Goal: Task Accomplishment & Management: Manage account settings

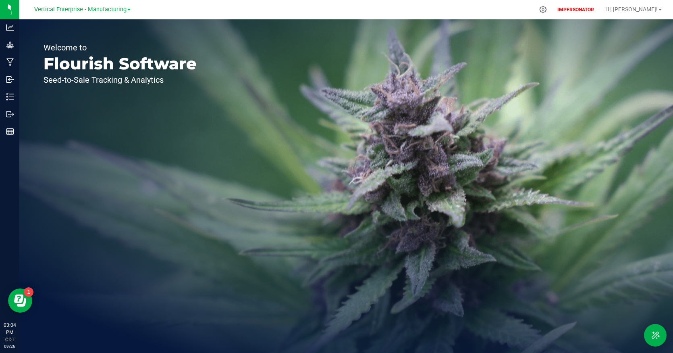
click at [87, 12] on span "Vertical Enterprise - Manufacturing" at bounding box center [80, 9] width 92 height 7
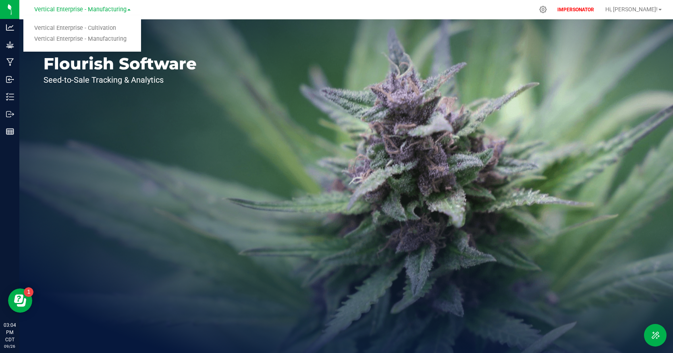
click at [87, 25] on link "Vertical Enterprise - Cultivation" at bounding box center [82, 28] width 118 height 11
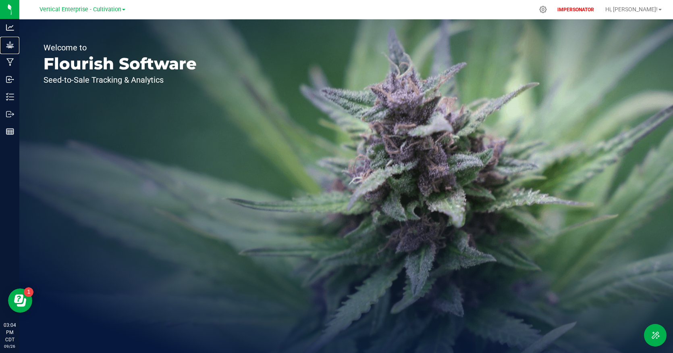
click at [8, 45] on icon at bounding box center [10, 44] width 8 height 7
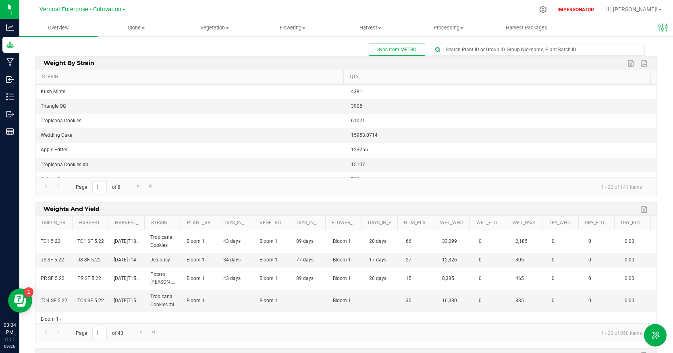
click at [203, 47] on div "Sync from METRC" at bounding box center [346, 50] width 622 height 12
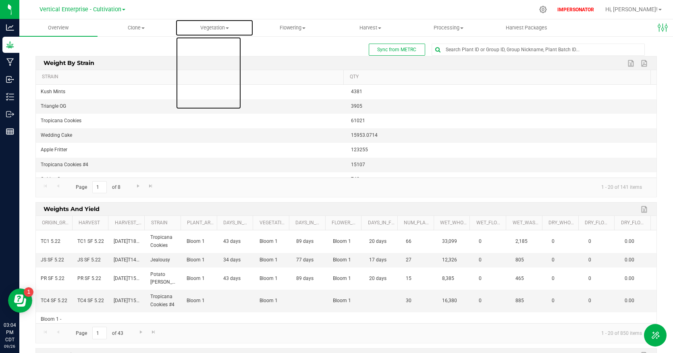
click at [225, 26] on span "Vegetation" at bounding box center [214, 27] width 77 height 7
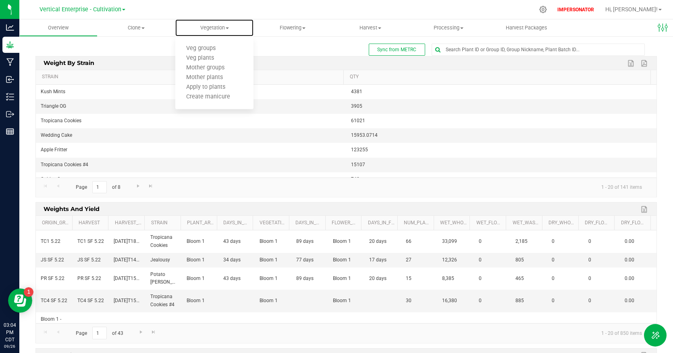
click at [216, 59] on span "Veg plants" at bounding box center [200, 58] width 50 height 7
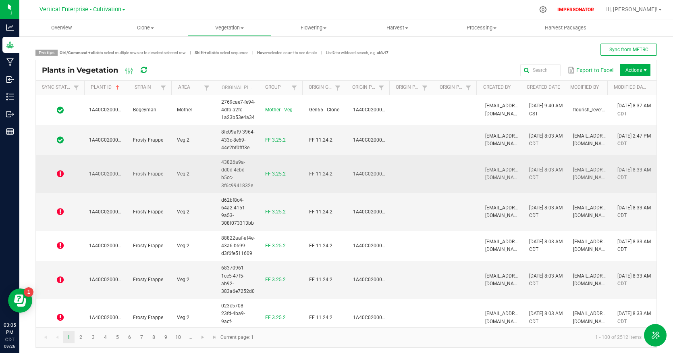
drag, startPoint x: 0, startPoint y: 0, endPoint x: 62, endPoint y: 172, distance: 183.2
click at [62, 172] on icon at bounding box center [60, 174] width 7 height 8
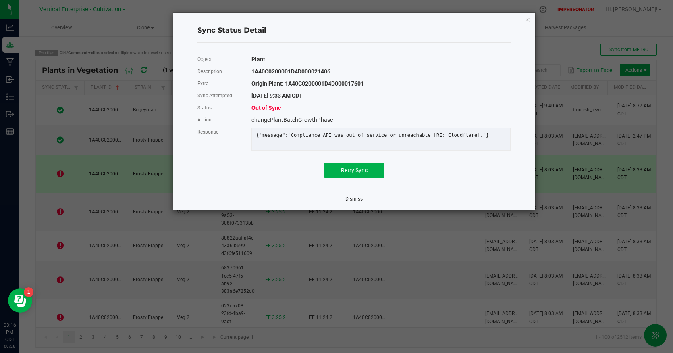
click at [351, 202] on link "Dismiss" at bounding box center [354, 199] width 17 height 7
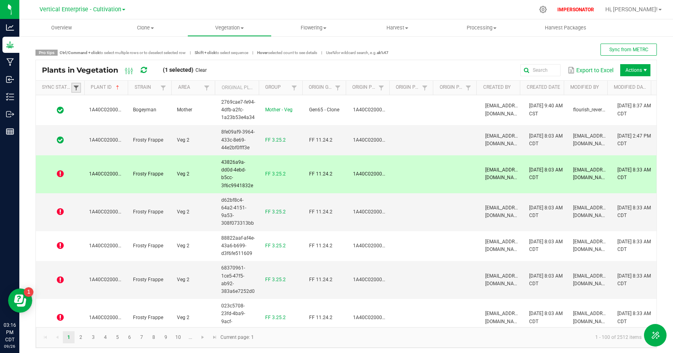
click at [78, 87] on span at bounding box center [76, 88] width 6 height 6
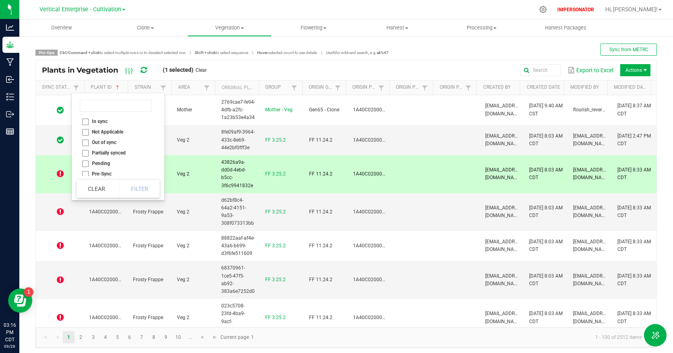
click at [83, 141] on li "Out of sync" at bounding box center [116, 142] width 78 height 10
checkbox sync "true"
click at [133, 189] on button "Filter" at bounding box center [139, 189] width 40 height 18
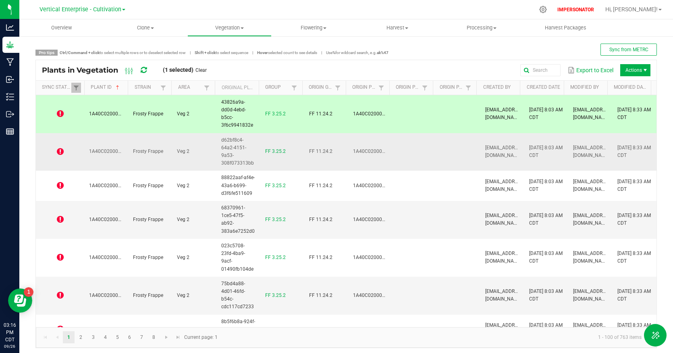
click at [60, 149] on icon at bounding box center [60, 152] width 7 height 8
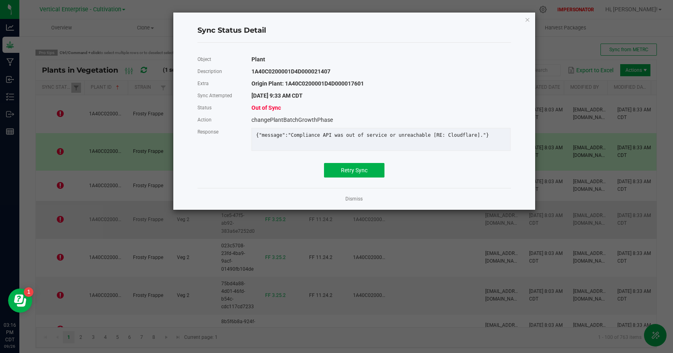
click at [361, 202] on link "Dismiss" at bounding box center [354, 199] width 17 height 7
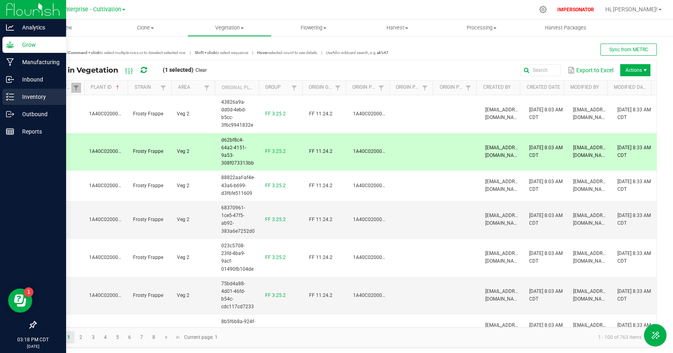
click at [20, 95] on p "Inventory" at bounding box center [38, 97] width 48 height 10
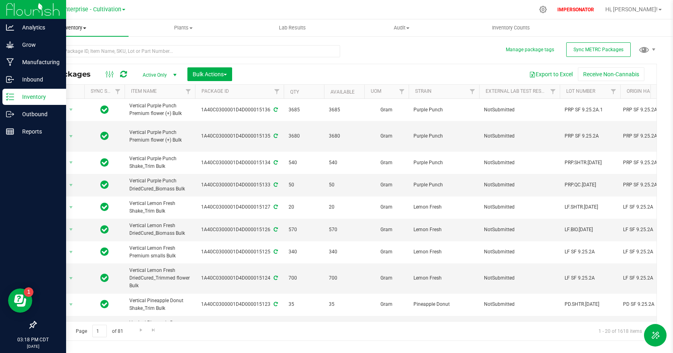
click at [74, 27] on span "Inventory" at bounding box center [73, 27] width 109 height 7
click at [513, 52] on button "Manage package tags" at bounding box center [530, 49] width 48 height 7
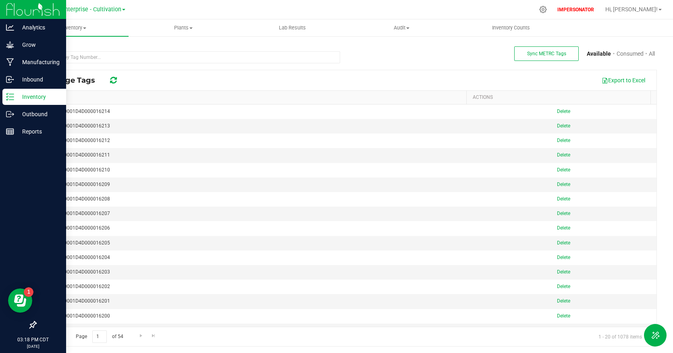
click at [151, 98] on th "Tag" at bounding box center [251, 98] width 431 height 14
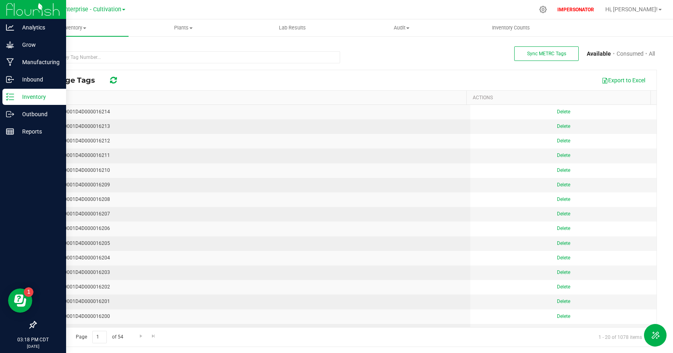
click at [151, 98] on th "Tag" at bounding box center [251, 98] width 431 height 14
click at [90, 10] on span "Vertical Enterprise - Cultivation" at bounding box center [81, 9] width 82 height 7
click at [99, 40] on link "Vertical Enterprise - Manufacturing" at bounding box center [82, 39] width 118 height 11
click at [111, 98] on th "Tag" at bounding box center [251, 98] width 431 height 14
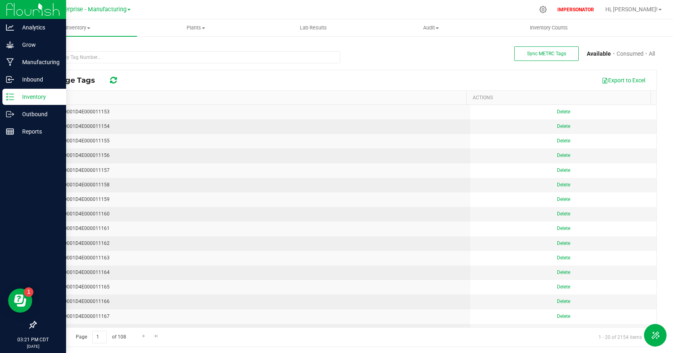
click at [112, 98] on th "Tag" at bounding box center [251, 98] width 431 height 14
click at [194, 60] on input "text" at bounding box center [187, 57] width 305 height 12
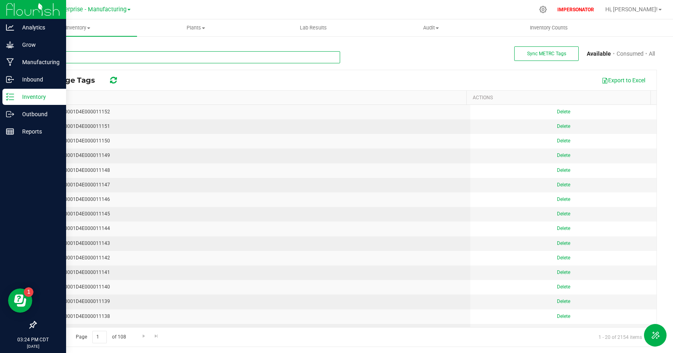
paste input "10678"
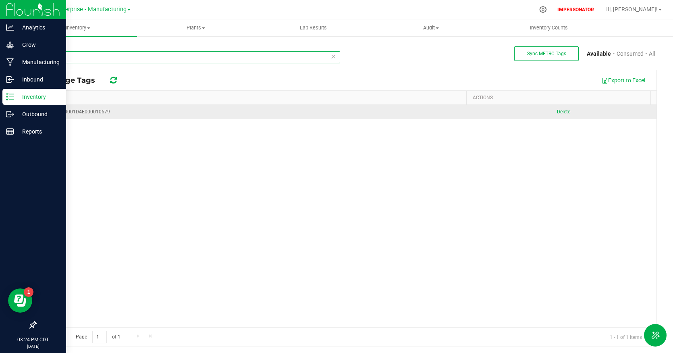
type input "10679"
click at [94, 113] on div "ABC0C0300001D4E000010679" at bounding box center [253, 112] width 425 height 8
copy div "ABC0C0300001D4E000010679"
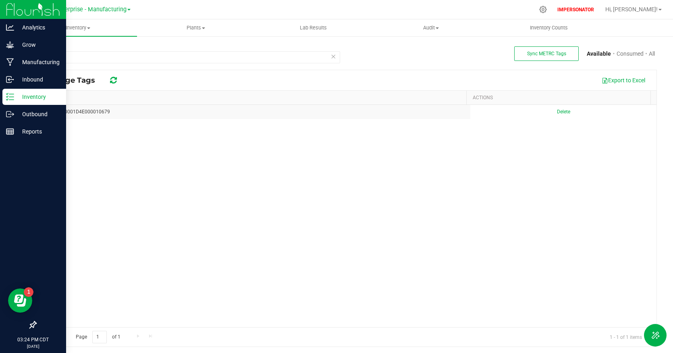
click at [333, 57] on icon at bounding box center [334, 56] width 6 height 10
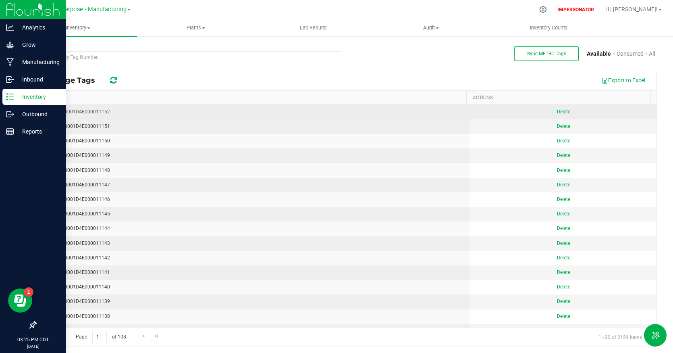
drag, startPoint x: 110, startPoint y: 112, endPoint x: 37, endPoint y: 110, distance: 72.6
click at [37, 110] on td "ABC0C0300001D4E000011152" at bounding box center [253, 112] width 435 height 15
copy div "ABC0C0300001D4E000011152"
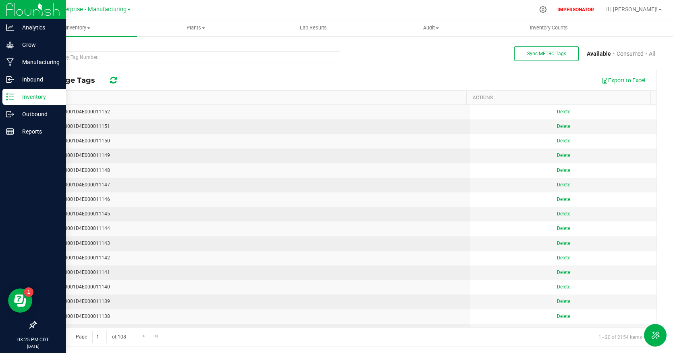
click at [98, 97] on th "Tag" at bounding box center [251, 98] width 431 height 14
click at [99, 98] on th "Tag" at bounding box center [251, 98] width 431 height 14
drag, startPoint x: 100, startPoint y: 111, endPoint x: 31, endPoint y: 112, distance: 69.8
click at [31, 112] on div "Sync METRC Tags Available Consumed All Package Tags Export to Excel Tag ACTIONS…" at bounding box center [346, 195] width 634 height 303
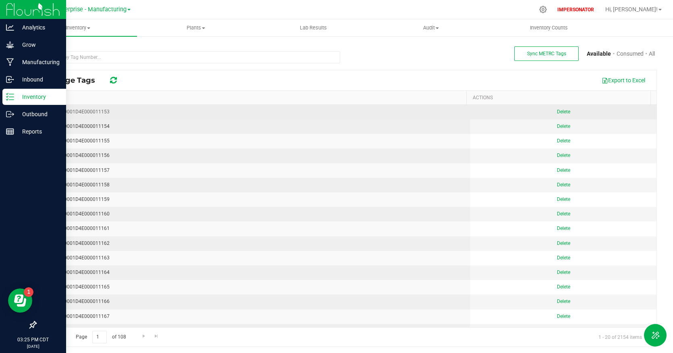
copy table "1A40C0300001D4E000011153"
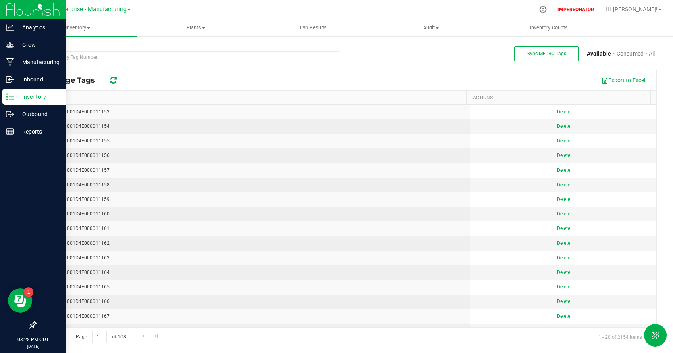
click at [272, 79] on div "Export to Excel" at bounding box center [388, 80] width 525 height 14
click at [27, 41] on p "Grow" at bounding box center [38, 45] width 48 height 10
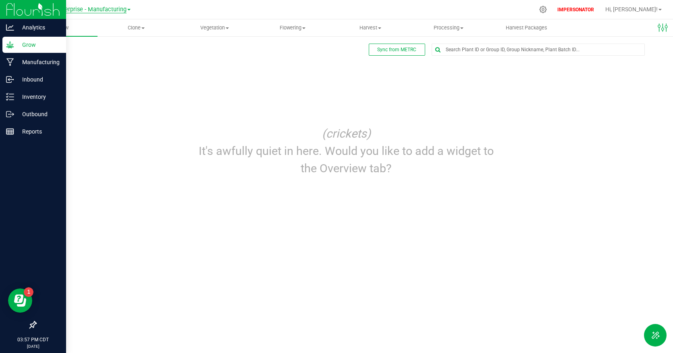
click at [74, 9] on span "Vertical Enterprise - Manufacturing" at bounding box center [80, 9] width 92 height 7
click at [78, 25] on link "Vertical Enterprise - Cultivation" at bounding box center [82, 28] width 118 height 11
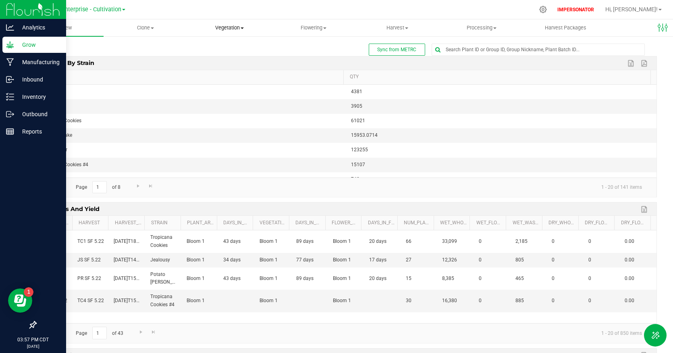
click at [219, 27] on span "Vegetation" at bounding box center [229, 27] width 83 height 7
click at [225, 57] on span "Veg plants" at bounding box center [212, 58] width 50 height 7
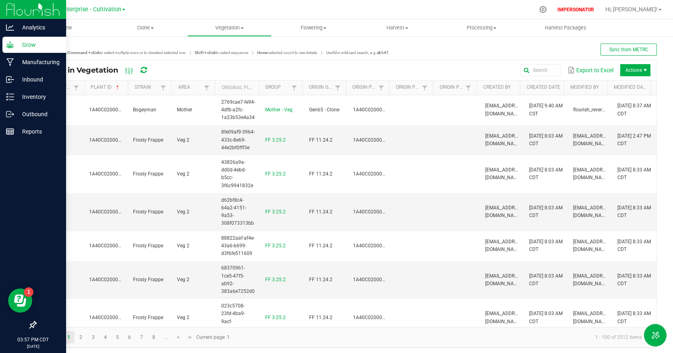
click at [127, 86] on span at bounding box center [126, 151] width 2 height 140
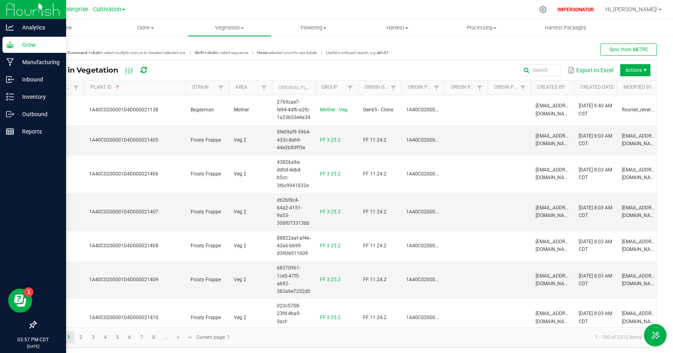
click at [185, 86] on span at bounding box center [184, 151] width 2 height 140
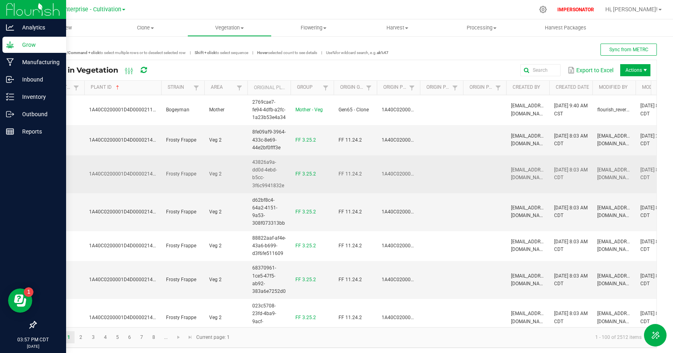
click at [59, 171] on icon at bounding box center [60, 174] width 7 height 8
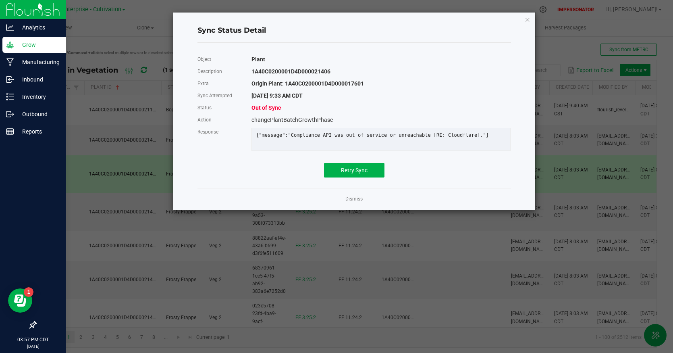
click at [297, 118] on div "changePlantBatchGrowthPhase" at bounding box center [381, 120] width 271 height 12
copy div "changePlantBatchGrowthPhase"
click at [368, 135] on div "{"message":"Compliance API was out of service or unreachable [RE: Cloudflare]."}" at bounding box center [381, 135] width 262 height 6
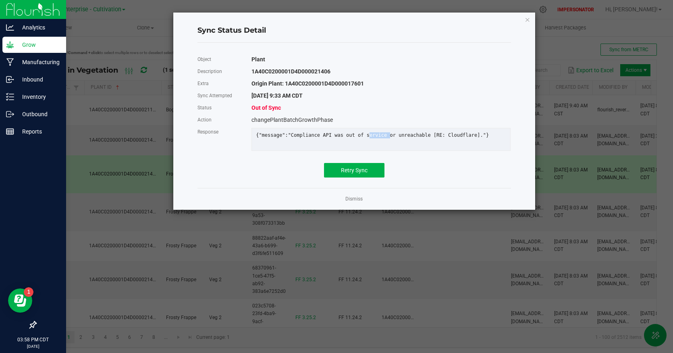
click at [368, 135] on div "{"message":"Compliance API was out of service or unreachable [RE: Cloudflare]."}" at bounding box center [381, 135] width 262 height 6
copy div "{"message":"Compliance API was out of service or unreachable [RE: Cloudflare]."}"
click at [297, 71] on div "1A40C0200001D4D000021406" at bounding box center [381, 71] width 271 height 12
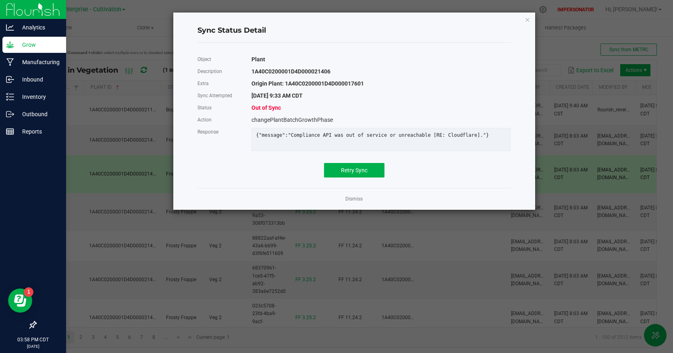
copy div "1A40C0200001D4D000021406"
click at [358, 202] on link "Dismiss" at bounding box center [354, 199] width 17 height 7
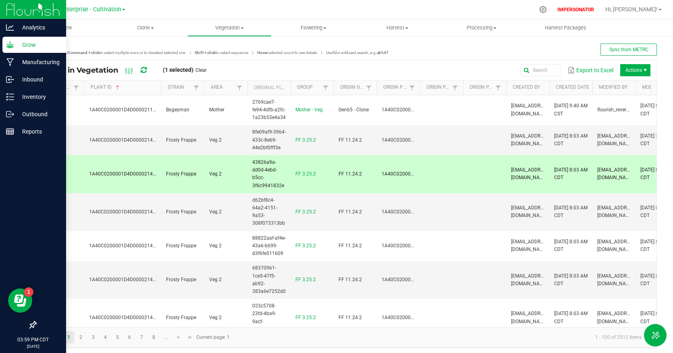
click at [462, 66] on div "Export to Excel Actions" at bounding box center [432, 70] width 438 height 14
click at [429, 177] on td at bounding box center [441, 174] width 43 height 38
drag, startPoint x: 481, startPoint y: 70, endPoint x: 516, endPoint y: 45, distance: 43.0
click at [481, 69] on div "Export to Excel Actions" at bounding box center [432, 70] width 438 height 14
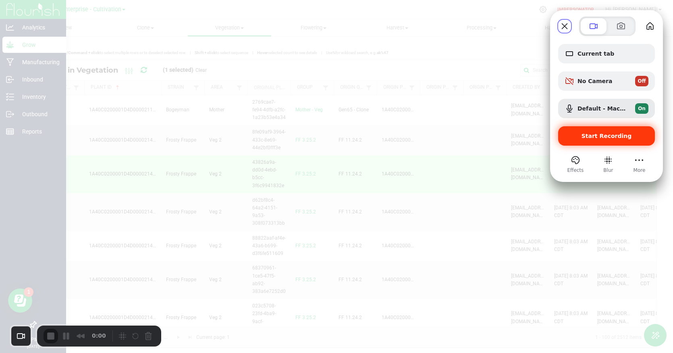
click at [595, 137] on span "Start Recording" at bounding box center [607, 136] width 50 height 6
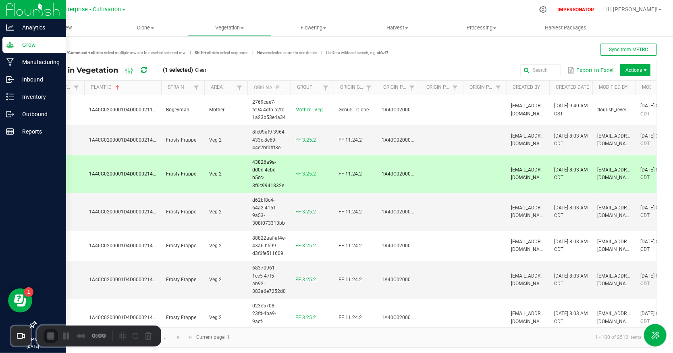
click at [58, 175] on icon at bounding box center [60, 174] width 7 height 8
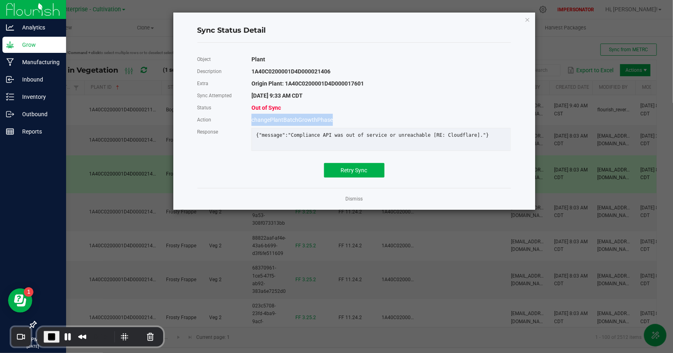
drag, startPoint x: 252, startPoint y: 120, endPoint x: 339, endPoint y: 119, distance: 87.1
click at [339, 119] on div "changePlantBatchGrowthPhase" at bounding box center [381, 120] width 271 height 12
click at [341, 117] on div "changePlantBatchGrowthPhase" at bounding box center [381, 120] width 271 height 12
click at [357, 202] on link "Dismiss" at bounding box center [354, 199] width 17 height 7
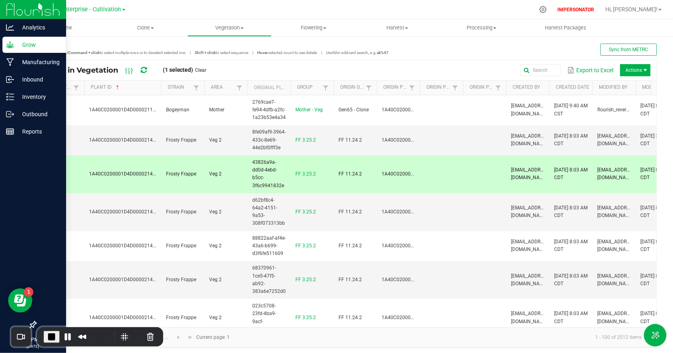
click at [132, 187] on td "1A40C0200001D4D000021406" at bounding box center [122, 174] width 77 height 38
click at [308, 174] on link "FF 3.25.2" at bounding box center [306, 174] width 21 height 6
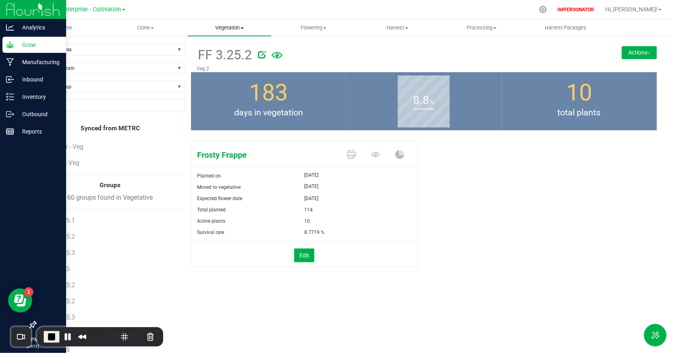
click at [231, 27] on span "Vegetation" at bounding box center [229, 27] width 83 height 7
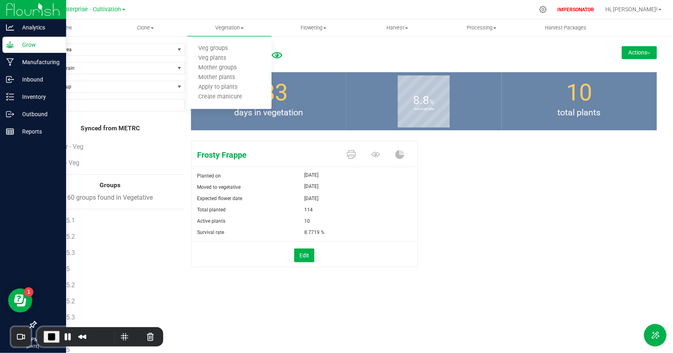
click at [440, 196] on div "Frosty Frappe Planted on [DATE] Moved to vegetative [DATE] Expected flower date…" at bounding box center [424, 212] width 467 height 150
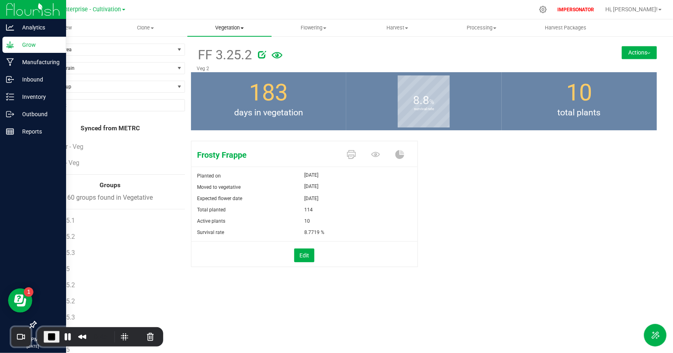
click at [235, 26] on span "Vegetation" at bounding box center [229, 27] width 84 height 7
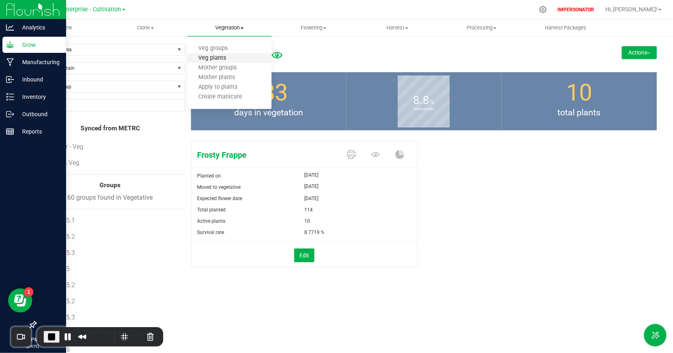
click at [232, 57] on span "Veg plants" at bounding box center [212, 58] width 50 height 7
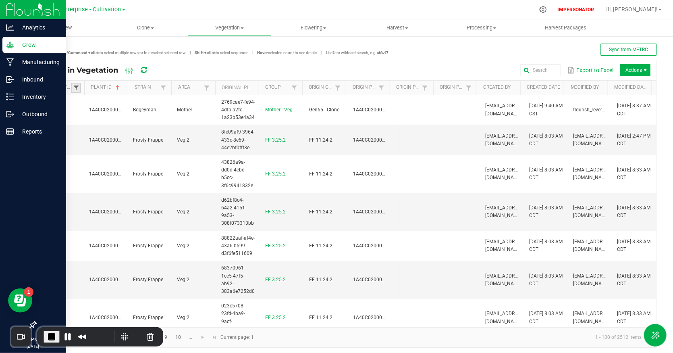
click at [77, 88] on span at bounding box center [76, 88] width 6 height 6
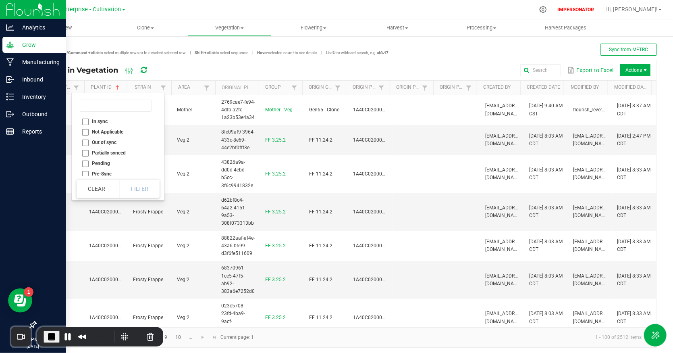
click at [85, 142] on li "Out of sync" at bounding box center [116, 142] width 78 height 10
checkbox sync "true"
click at [144, 189] on button "Filter" at bounding box center [139, 189] width 40 height 18
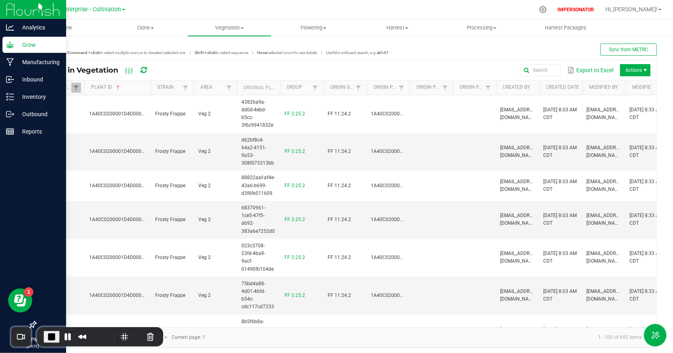
click at [151, 87] on span at bounding box center [149, 151] width 2 height 140
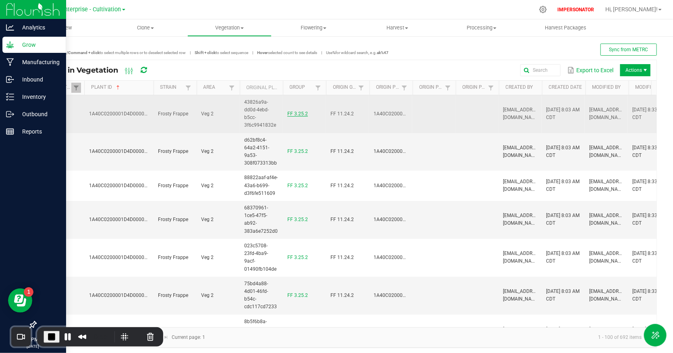
click at [302, 114] on link "FF 3.25.2" at bounding box center [297, 114] width 21 height 6
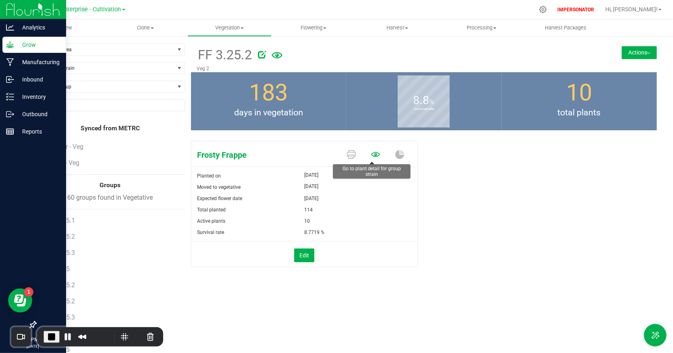
click at [371, 156] on icon at bounding box center [375, 154] width 9 height 5
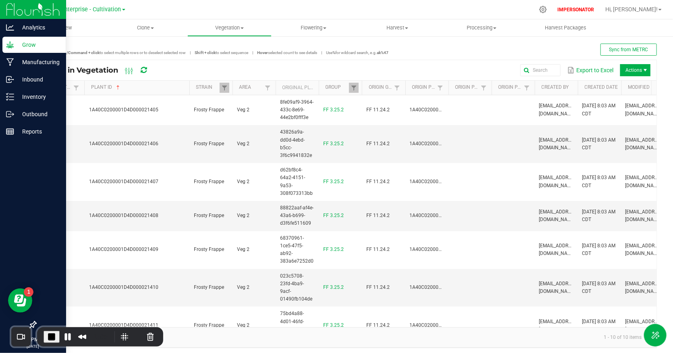
click at [190, 88] on span at bounding box center [188, 151] width 2 height 140
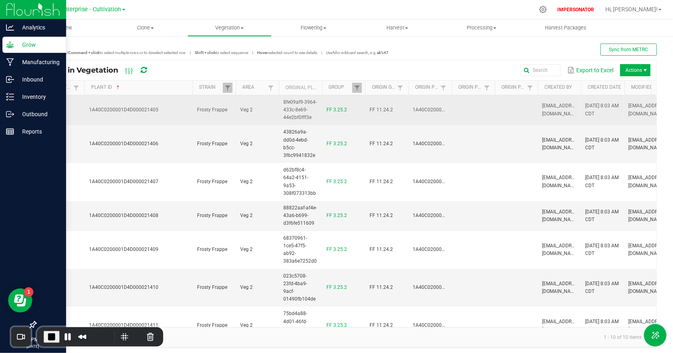
click at [58, 109] on icon at bounding box center [60, 110] width 7 height 8
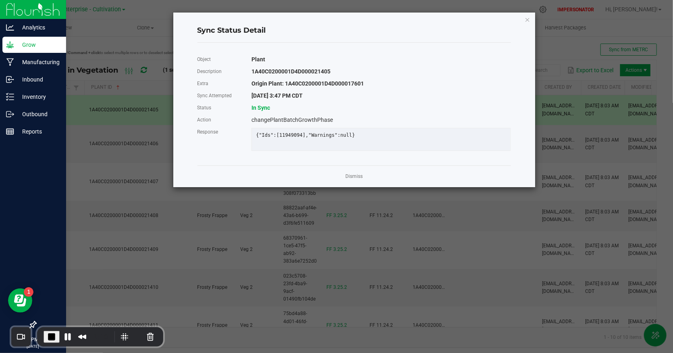
drag, startPoint x: 254, startPoint y: 95, endPoint x: 330, endPoint y: 94, distance: 76.2
click at [330, 94] on div "[DATE] 3:47 PM CDT" at bounding box center [381, 96] width 271 height 12
click at [334, 98] on div "[DATE] 3:47 PM CDT" at bounding box center [381, 96] width 271 height 12
click at [360, 180] on link "Dismiss" at bounding box center [354, 176] width 17 height 7
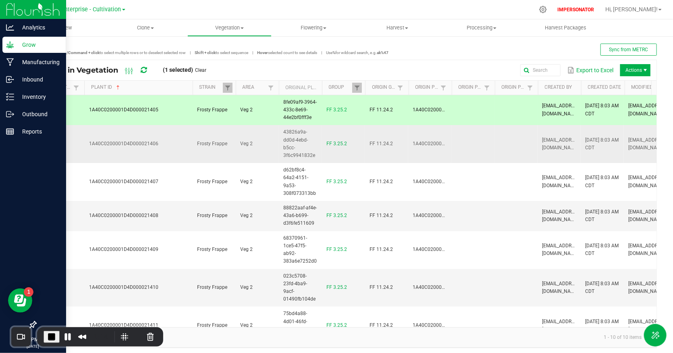
click at [59, 143] on icon at bounding box center [60, 144] width 7 height 8
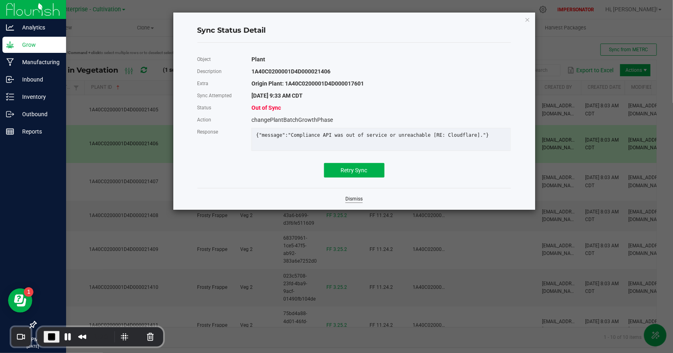
click at [355, 202] on link "Dismiss" at bounding box center [354, 199] width 17 height 7
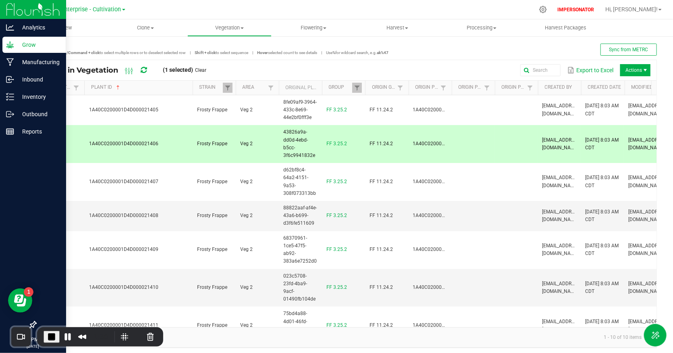
click at [171, 146] on td "1A40C0200001D4D000021406" at bounding box center [138, 144] width 108 height 38
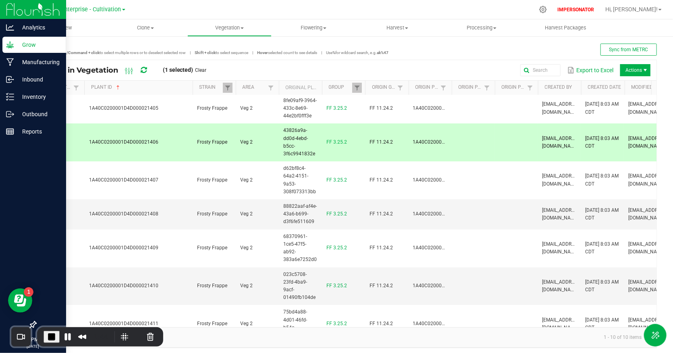
scroll to position [127, 0]
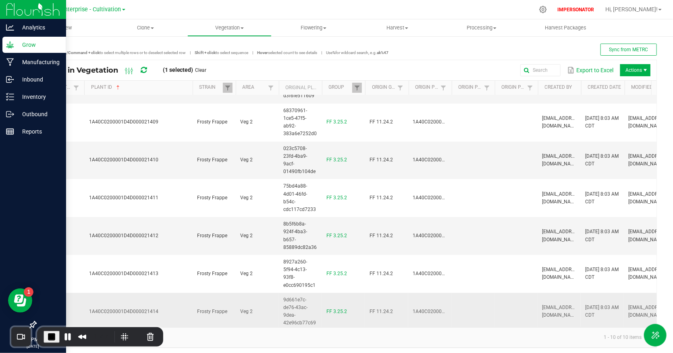
click at [183, 304] on td "1A40C0200001D4D000021414" at bounding box center [138, 311] width 108 height 37
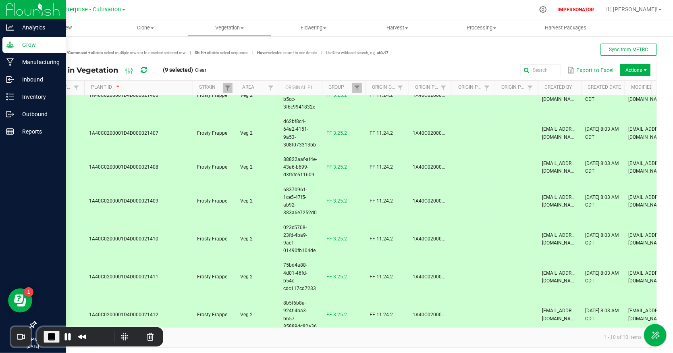
scroll to position [0, 0]
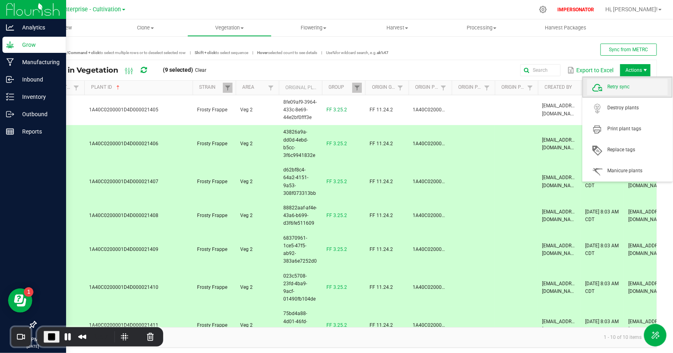
click at [631, 87] on span "Retry sync" at bounding box center [638, 86] width 60 height 7
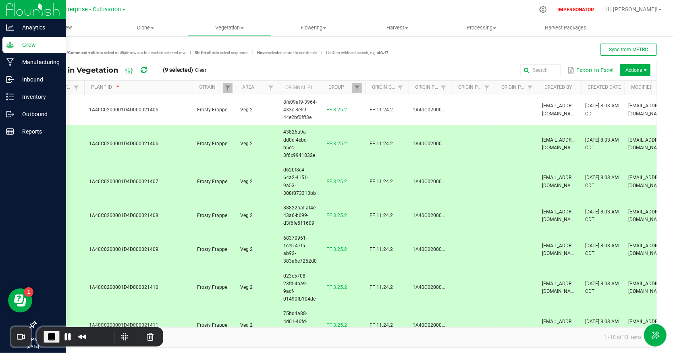
click at [163, 145] on td "1A40C0200001D4D000021406" at bounding box center [138, 144] width 108 height 38
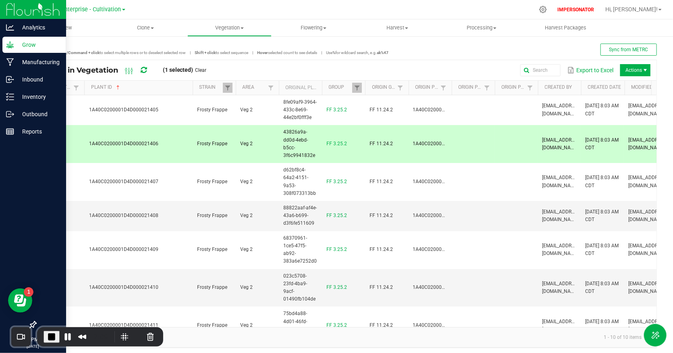
click at [61, 144] on icon at bounding box center [60, 144] width 7 height 8
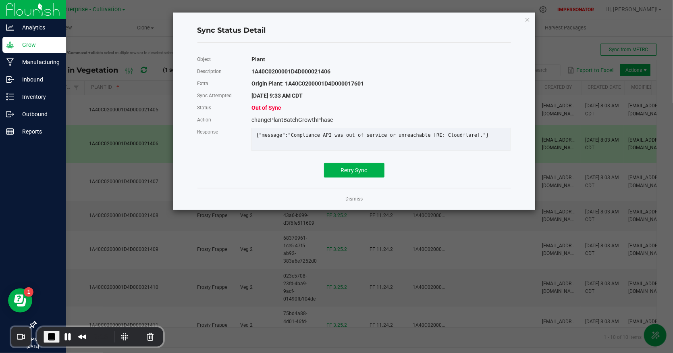
drag, startPoint x: 252, startPoint y: 96, endPoint x: 327, endPoint y: 90, distance: 75.6
click at [327, 90] on div "[DATE] 9:33 AM CDT" at bounding box center [381, 96] width 271 height 12
click at [321, 97] on div "[DATE] 9:33 AM CDT" at bounding box center [381, 96] width 271 height 12
click at [353, 202] on link "Dismiss" at bounding box center [354, 199] width 17 height 7
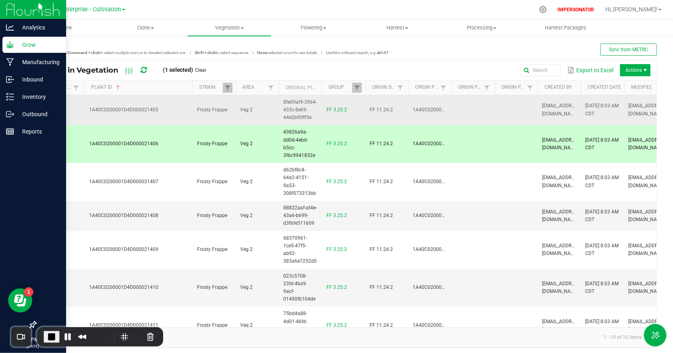
click at [60, 108] on icon at bounding box center [60, 110] width 7 height 8
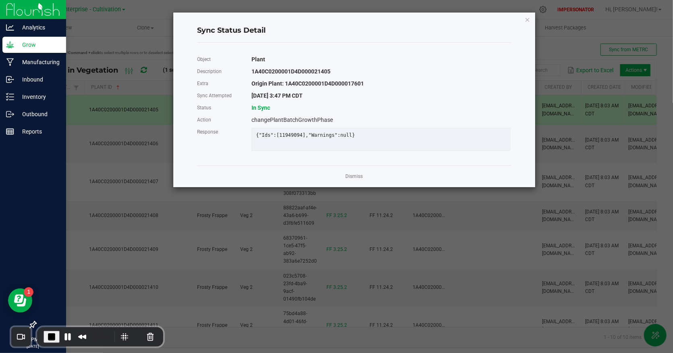
drag, startPoint x: 252, startPoint y: 95, endPoint x: 325, endPoint y: 98, distance: 73.4
click at [325, 98] on div "[DATE] 3:47 PM CDT" at bounding box center [381, 96] width 271 height 12
click at [356, 180] on link "Dismiss" at bounding box center [354, 176] width 17 height 7
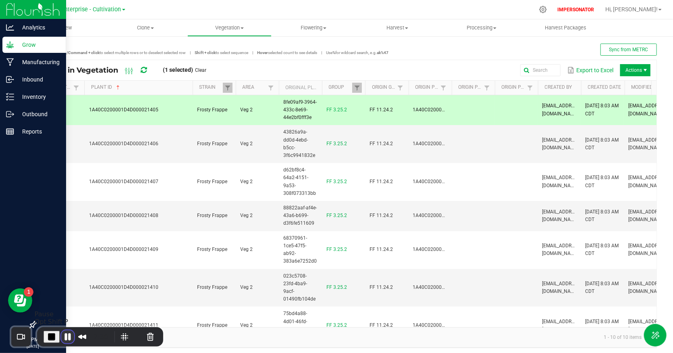
click at [67, 335] on button "Pause Recording" at bounding box center [67, 336] width 13 height 13
click at [145, 71] on icon at bounding box center [144, 70] width 6 height 7
click at [61, 143] on icon at bounding box center [60, 144] width 7 height 8
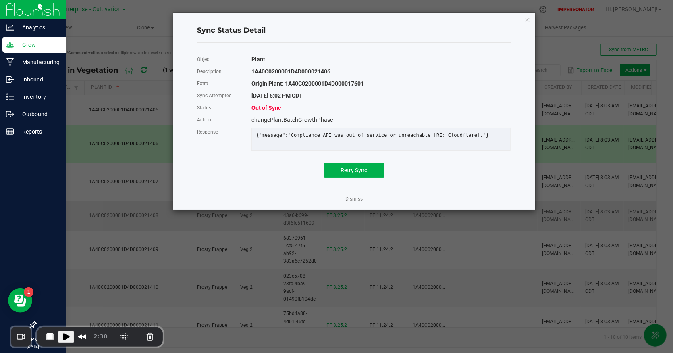
click at [350, 202] on link "Dismiss" at bounding box center [354, 199] width 17 height 7
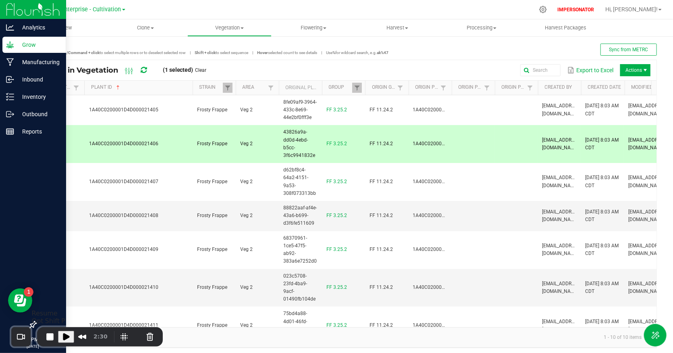
click at [68, 335] on span "Play Recording" at bounding box center [66, 337] width 10 height 10
click at [59, 144] on icon at bounding box center [60, 144] width 7 height 8
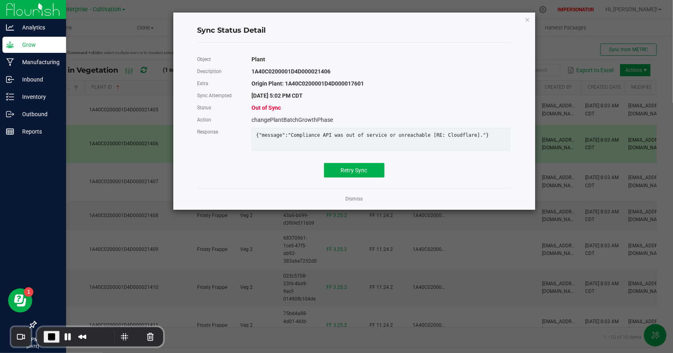
click at [258, 133] on div "{"message":"Compliance API was out of service or unreachable [RE: Cloudflare]."}" at bounding box center [381, 135] width 262 height 6
click at [260, 133] on div "{"message":"Compliance API was out of service or unreachable [RE: Cloudflare]."}" at bounding box center [381, 135] width 262 height 6
click at [349, 202] on link "Dismiss" at bounding box center [354, 199] width 17 height 7
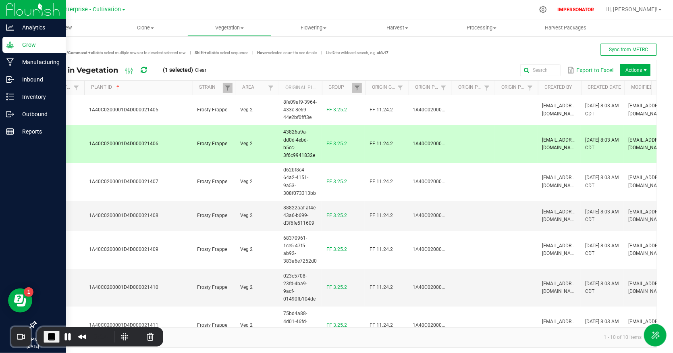
click at [61, 142] on icon at bounding box center [60, 144] width 7 height 8
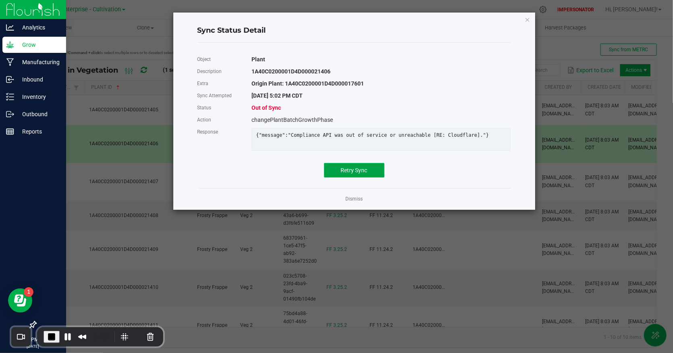
click at [354, 173] on span "Retry Sync" at bounding box center [354, 170] width 27 height 6
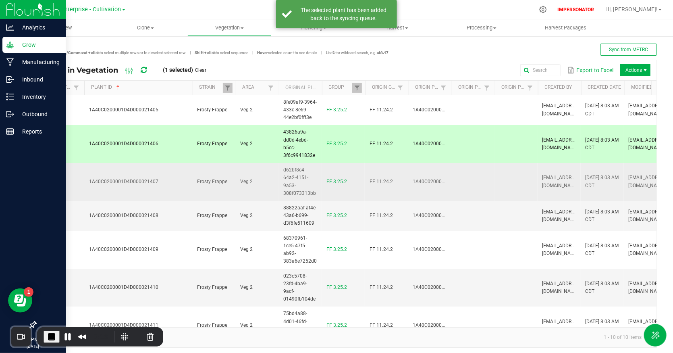
click at [60, 180] on icon at bounding box center [60, 182] width 7 height 8
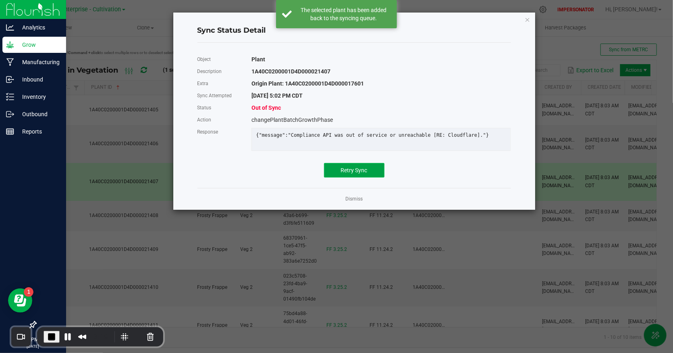
click at [341, 169] on button "Retry Sync" at bounding box center [354, 170] width 60 height 15
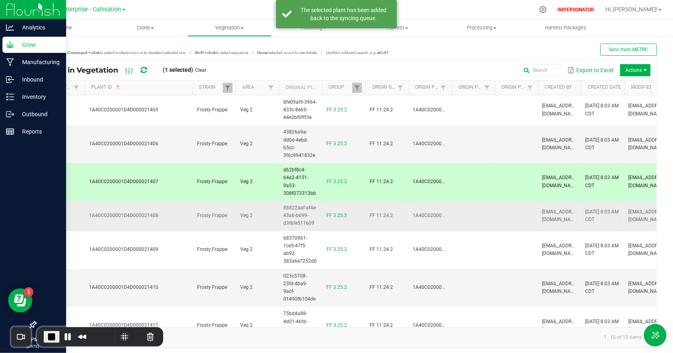
click at [60, 216] on icon at bounding box center [60, 216] width 7 height 8
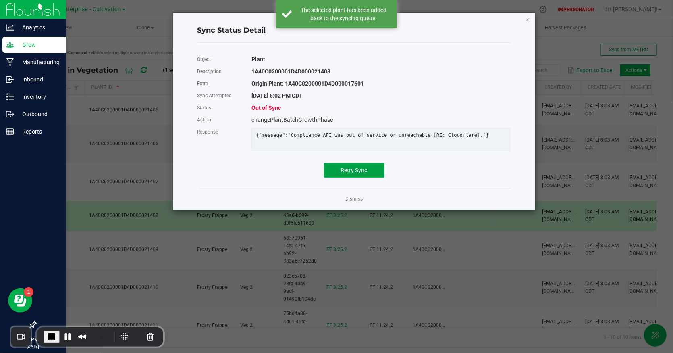
click at [362, 170] on button "Retry Sync" at bounding box center [354, 170] width 60 height 15
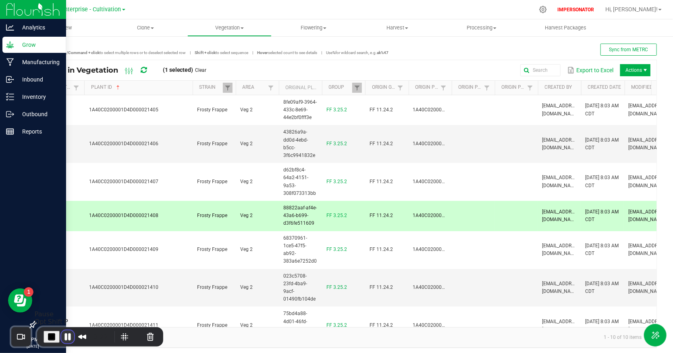
click at [69, 337] on button "Pause Recording" at bounding box center [67, 336] width 13 height 13
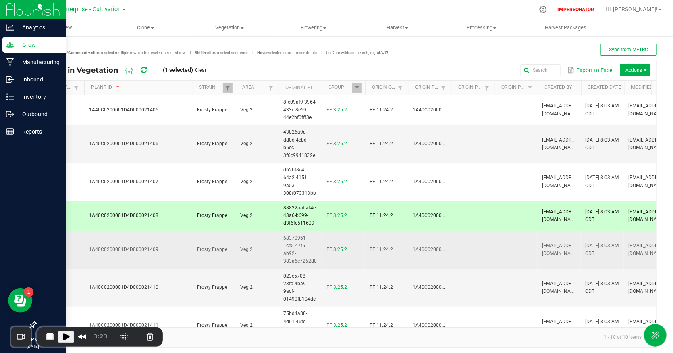
click at [62, 248] on icon at bounding box center [60, 250] width 7 height 8
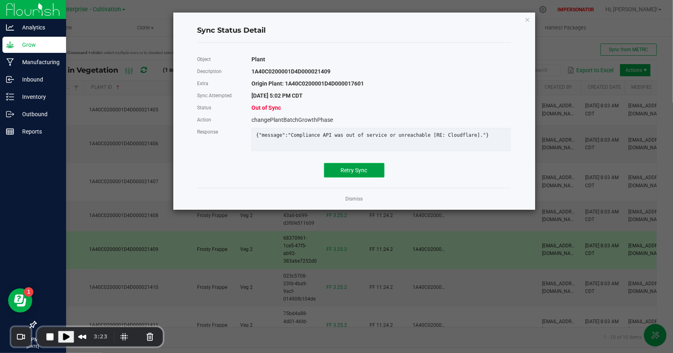
click at [340, 175] on button "Retry Sync" at bounding box center [354, 170] width 60 height 15
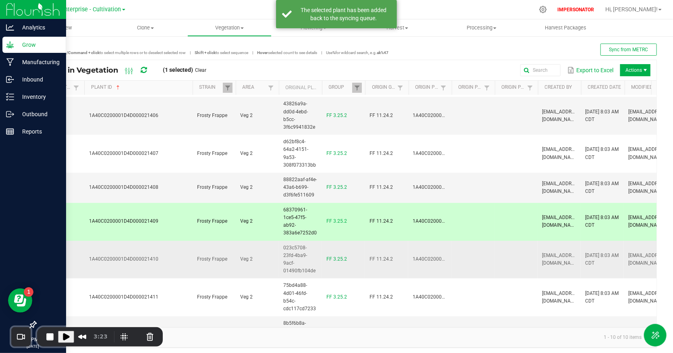
scroll to position [32, 0]
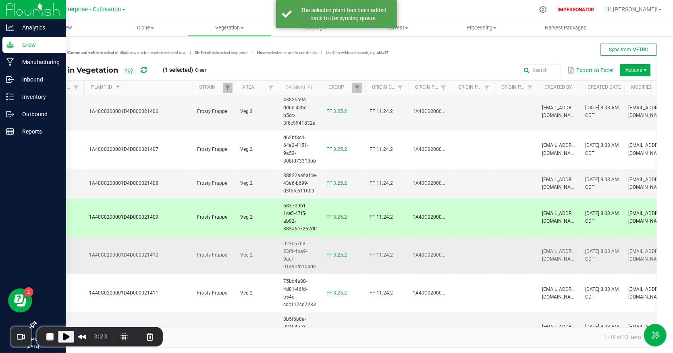
click at [60, 254] on icon at bounding box center [60, 255] width 7 height 8
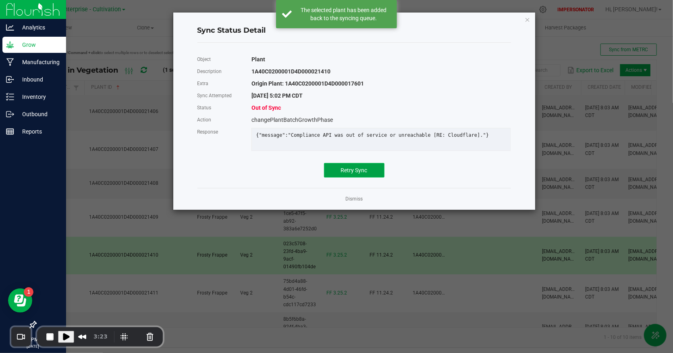
click at [351, 173] on span "Retry Sync" at bounding box center [354, 170] width 27 height 6
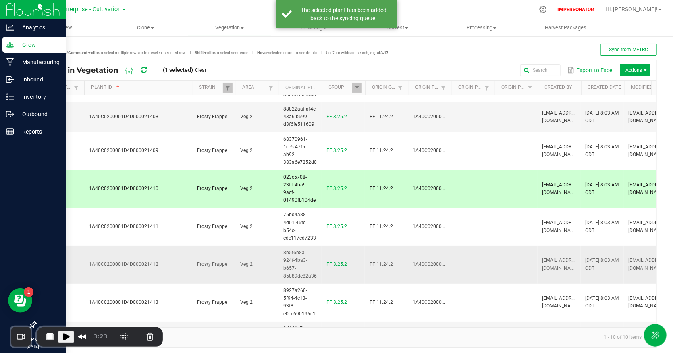
scroll to position [122, 0]
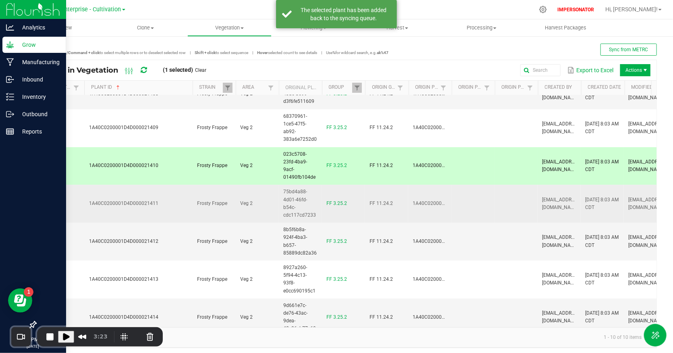
click at [58, 205] on icon at bounding box center [60, 204] width 7 height 8
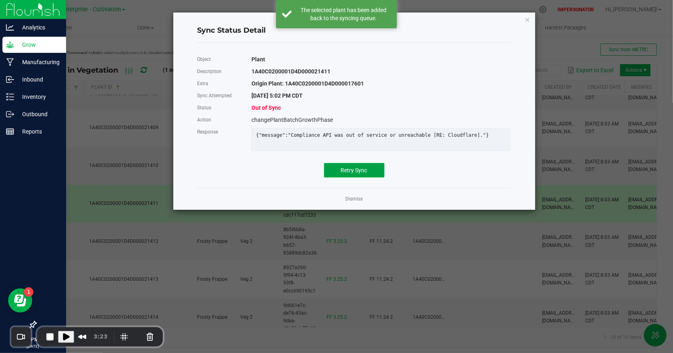
click at [368, 177] on button "Retry Sync" at bounding box center [354, 170] width 60 height 15
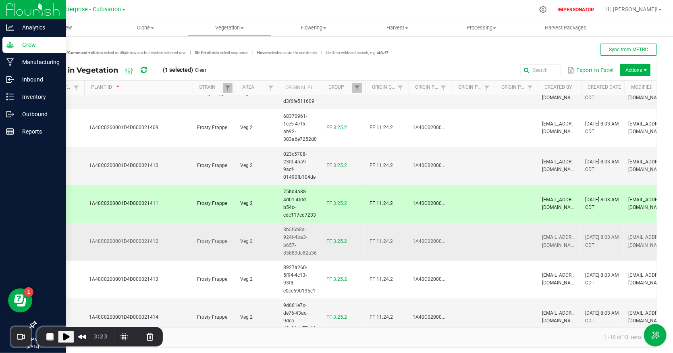
click at [60, 239] on icon at bounding box center [60, 241] width 7 height 8
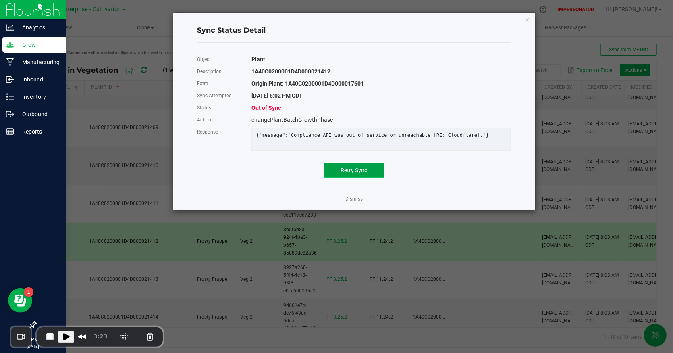
click at [349, 173] on span "Retry Sync" at bounding box center [354, 170] width 27 height 6
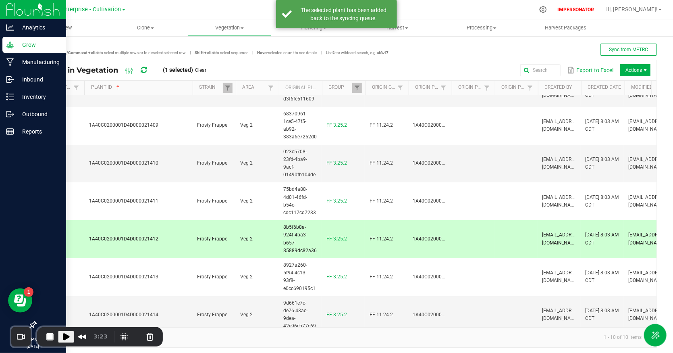
scroll to position [127, 0]
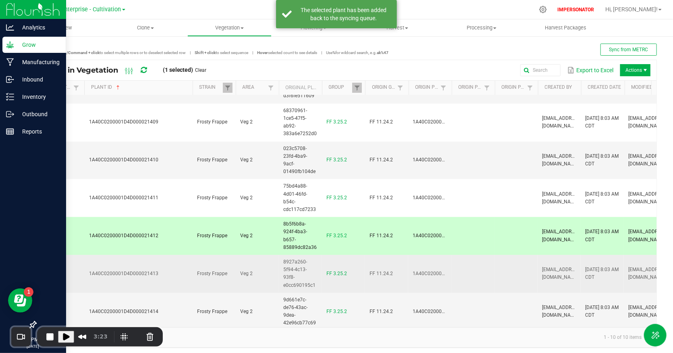
click at [60, 269] on icon at bounding box center [60, 273] width 7 height 8
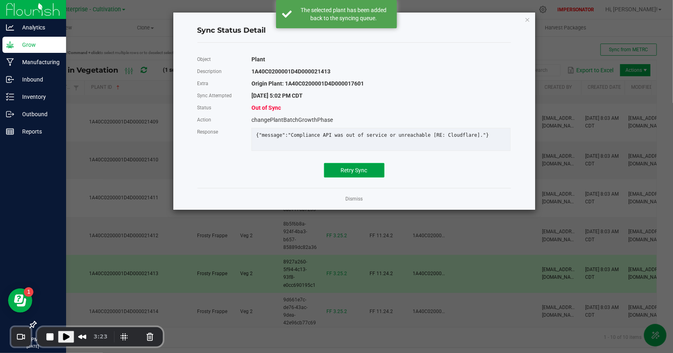
click at [373, 173] on button "Retry Sync" at bounding box center [354, 170] width 60 height 15
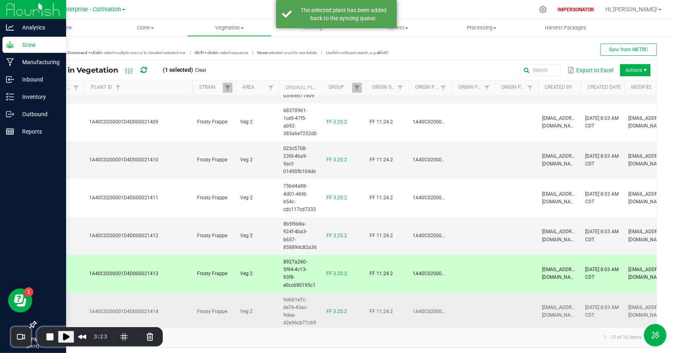
click at [58, 307] on icon at bounding box center [60, 311] width 7 height 8
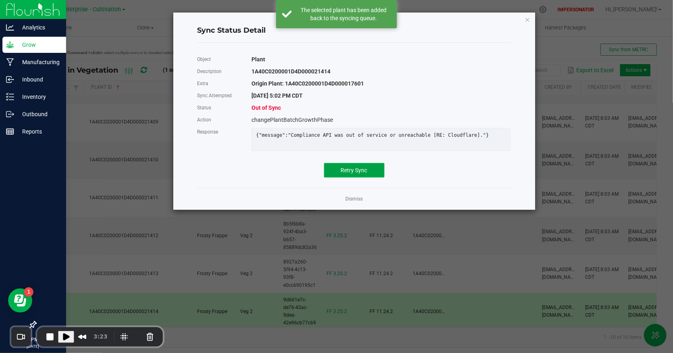
click at [361, 173] on span "Retry Sync" at bounding box center [354, 170] width 27 height 6
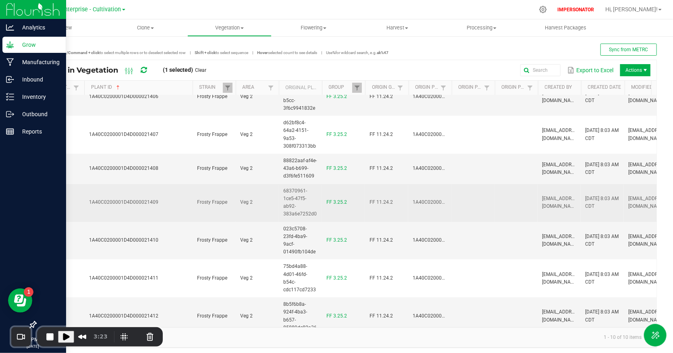
scroll to position [0, 0]
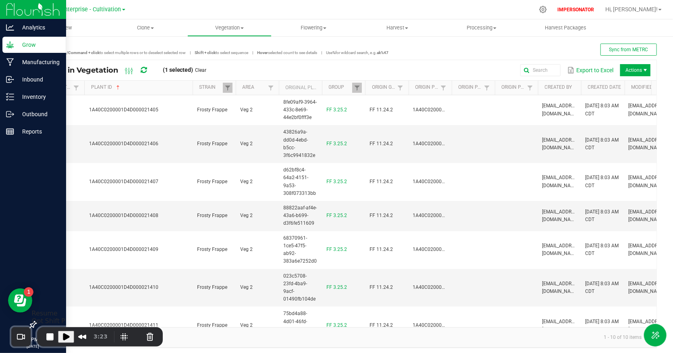
click at [66, 336] on span "Play Recording" at bounding box center [66, 337] width 10 height 10
click at [144, 69] on icon at bounding box center [144, 70] width 6 height 7
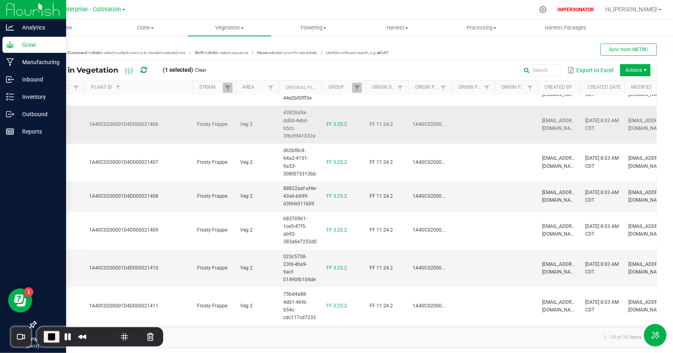
scroll to position [127, 0]
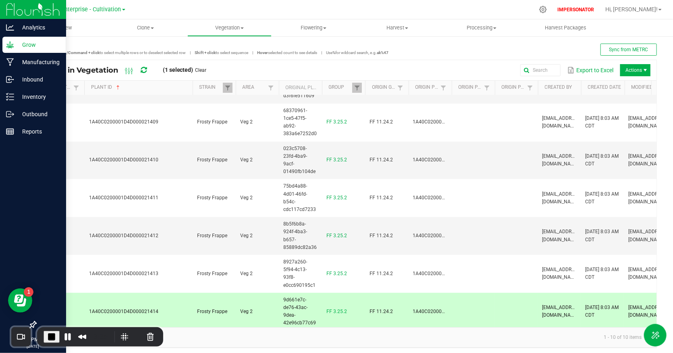
click at [144, 70] on icon at bounding box center [144, 70] width 6 height 7
click at [146, 69] on icon at bounding box center [144, 70] width 6 height 7
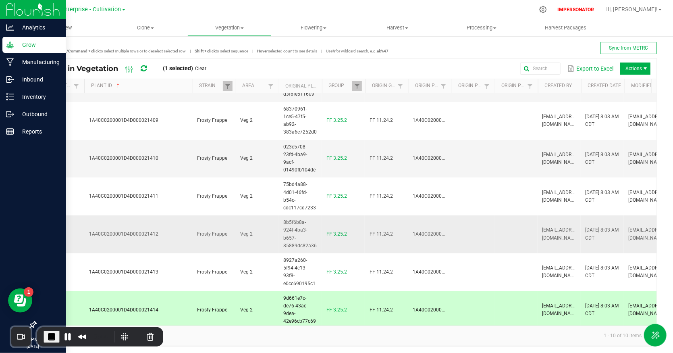
scroll to position [3, 0]
click at [57, 228] on icon at bounding box center [60, 232] width 7 height 8
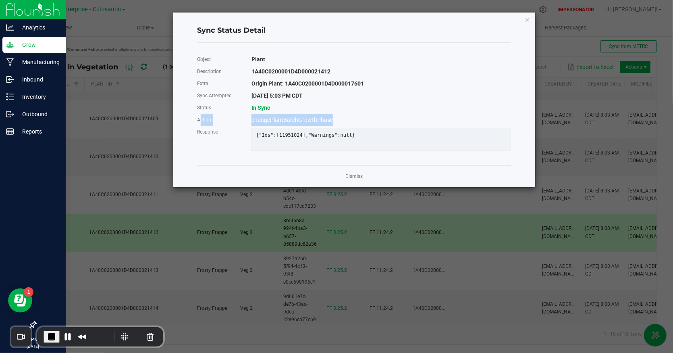
drag, startPoint x: 193, startPoint y: 119, endPoint x: 335, endPoint y: 118, distance: 141.9
click at [335, 118] on div "Action changePlantBatchGrowthPhase" at bounding box center [355, 120] width 326 height 12
click at [355, 180] on link "Dismiss" at bounding box center [354, 176] width 17 height 7
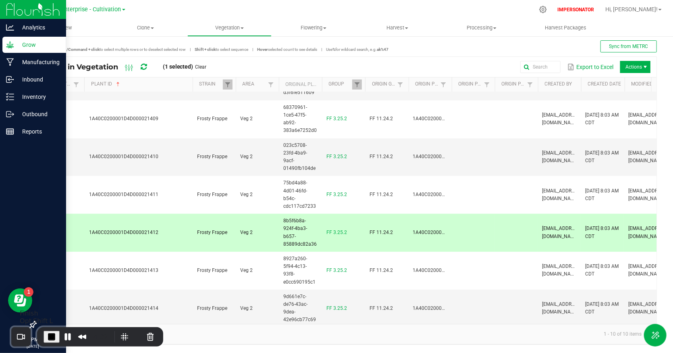
click at [53, 337] on span "End Recording" at bounding box center [52, 337] width 10 height 10
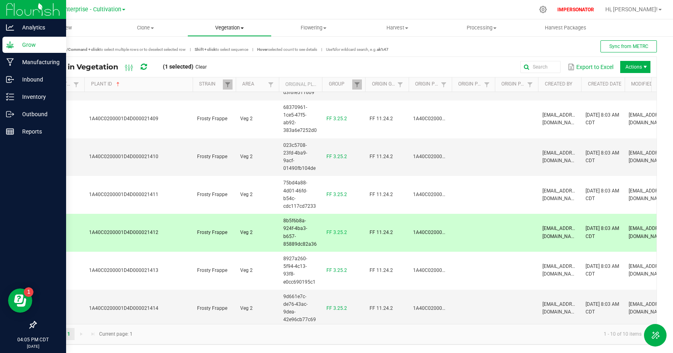
click at [230, 29] on span "Vegetation" at bounding box center [229, 27] width 83 height 7
click at [232, 58] on span "Veg plants" at bounding box center [212, 58] width 50 height 7
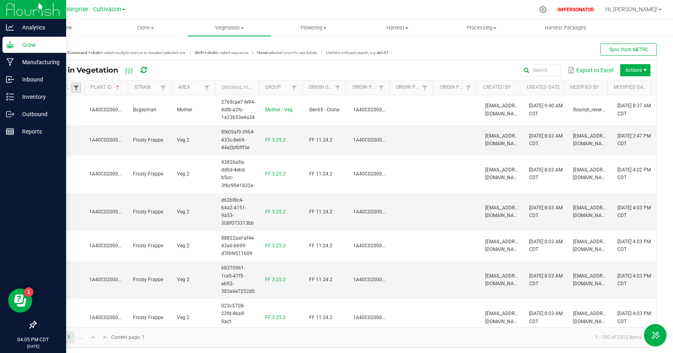
click at [76, 89] on span at bounding box center [76, 88] width 6 height 6
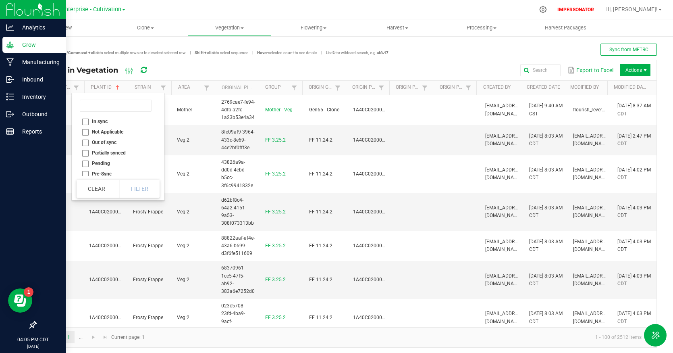
drag, startPoint x: 87, startPoint y: 140, endPoint x: 89, endPoint y: 147, distance: 7.5
click at [87, 140] on li "Out of sync" at bounding box center [116, 142] width 78 height 10
checkbox sync "true"
click at [129, 185] on button "Filter" at bounding box center [139, 189] width 40 height 18
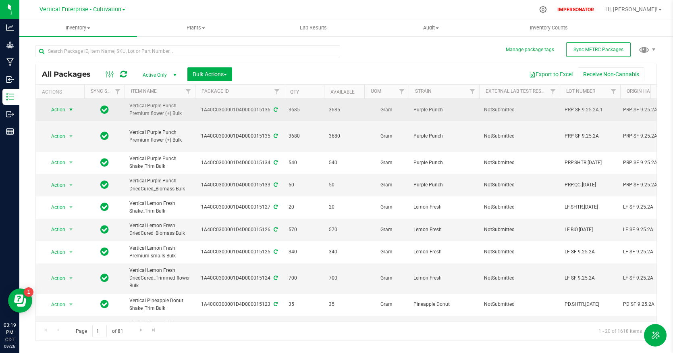
click at [60, 110] on span "Action" at bounding box center [55, 109] width 22 height 11
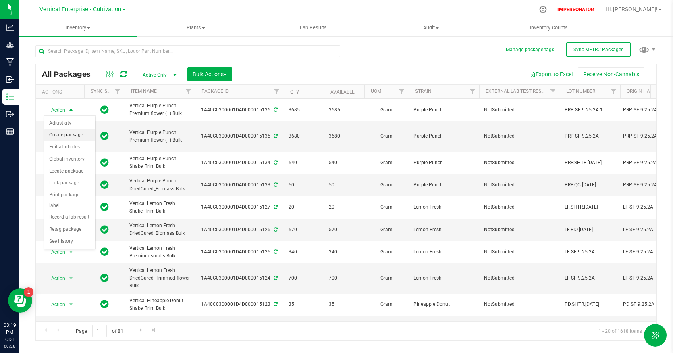
click at [69, 138] on li "Create package" at bounding box center [69, 135] width 51 height 12
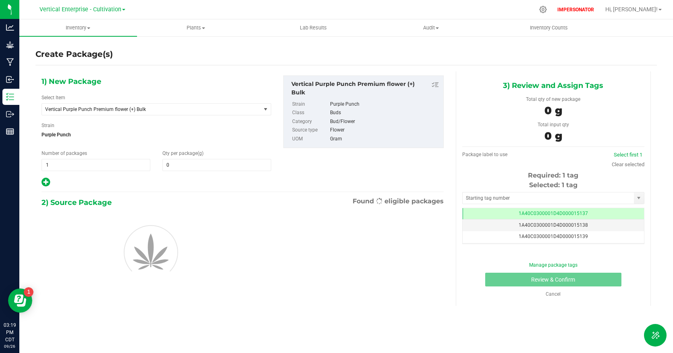
type input "0.0000"
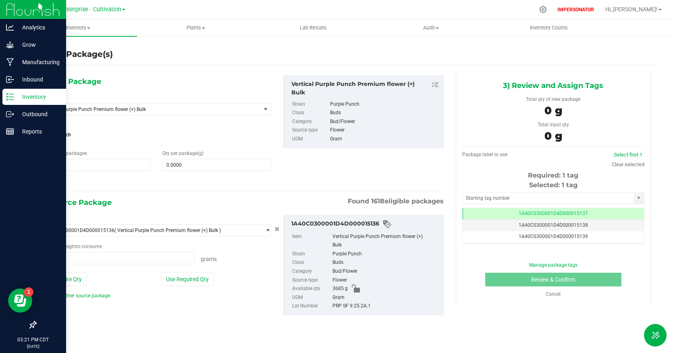
click at [19, 95] on p "Inventory" at bounding box center [38, 97] width 48 height 10
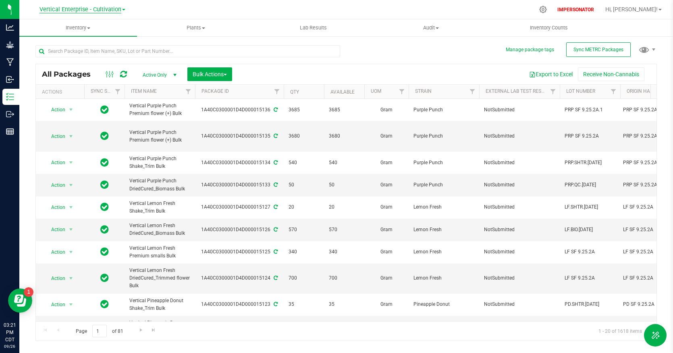
click at [84, 9] on span "Vertical Enterprise - Cultivation" at bounding box center [81, 9] width 82 height 7
click at [92, 40] on link "Vertical Enterprise - Manufacturing" at bounding box center [82, 39] width 118 height 11
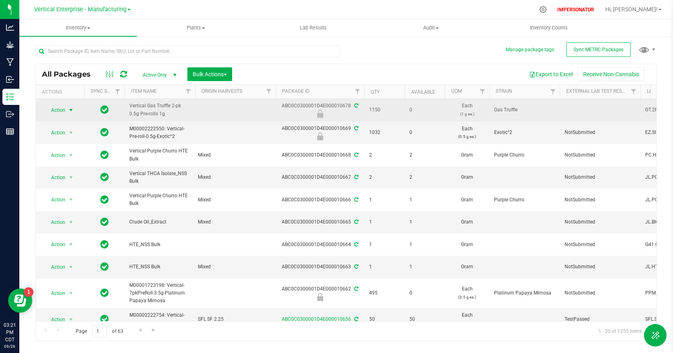
click at [68, 110] on span "select" at bounding box center [71, 110] width 6 height 6
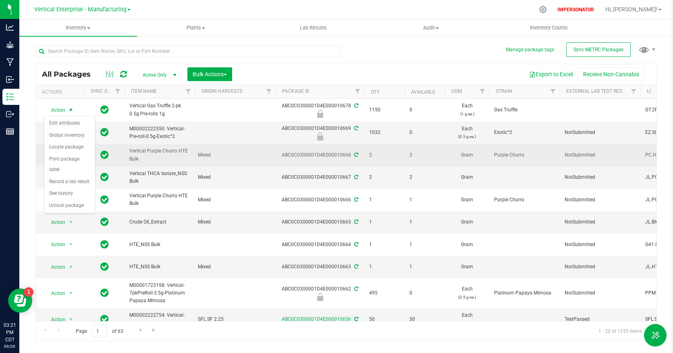
click at [151, 158] on span "Vertical Purple Churro HTE Bulk" at bounding box center [159, 154] width 61 height 15
click at [62, 154] on span "Action" at bounding box center [55, 155] width 22 height 11
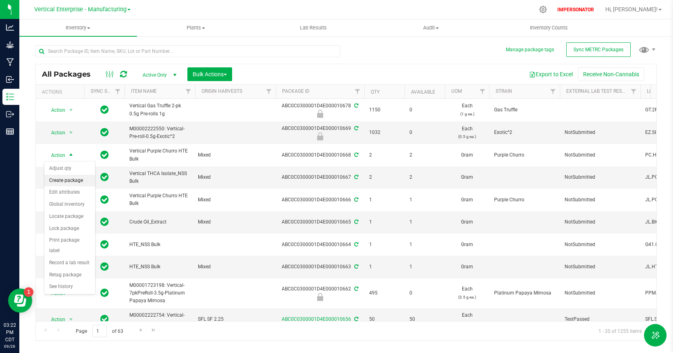
click at [69, 182] on li "Create package" at bounding box center [69, 181] width 51 height 12
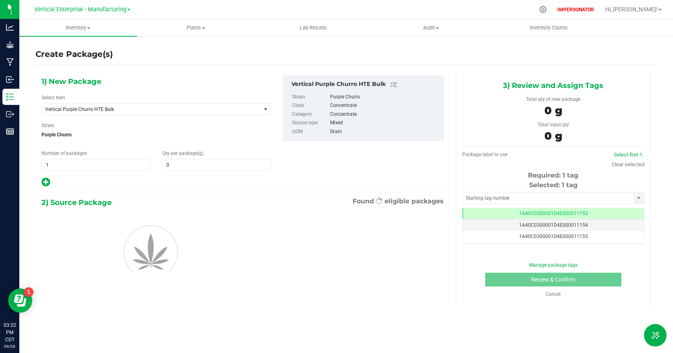
type input "0.0000"
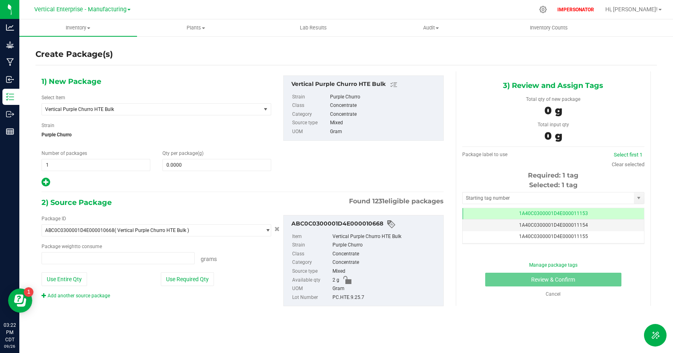
type input "0.0000 g"
